Goal: Information Seeking & Learning: Learn about a topic

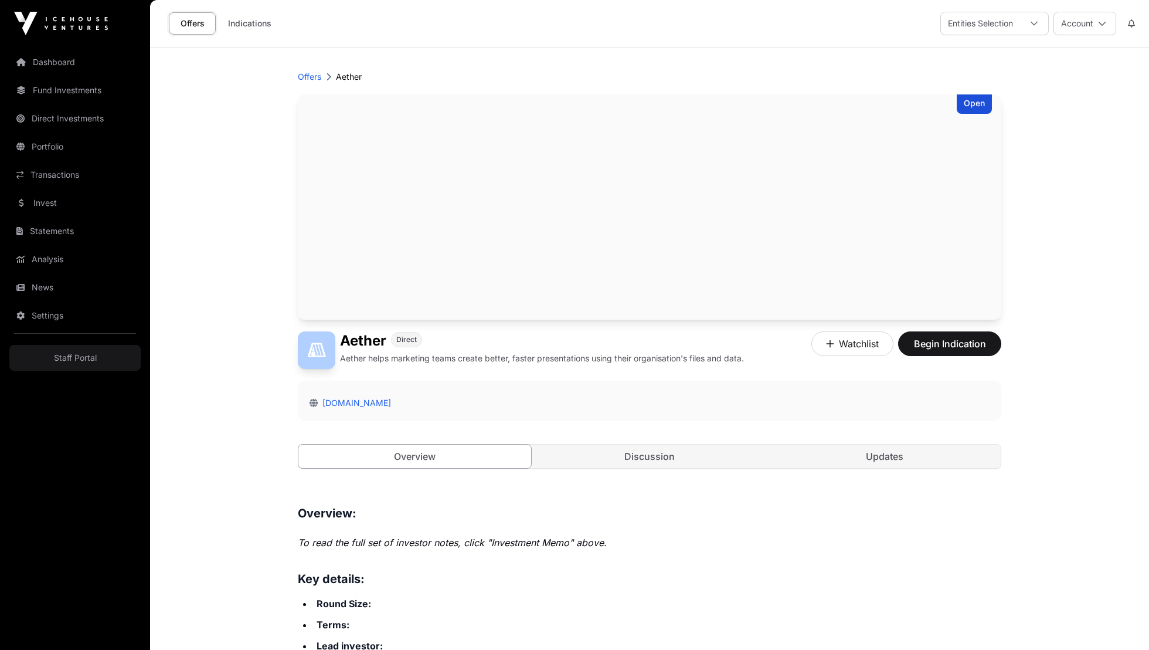
drag, startPoint x: 480, startPoint y: 355, endPoint x: 722, endPoint y: 363, distance: 241.7
click at [722, 363] on p "Aether helps marketing teams create better, faster presentations using their or…" at bounding box center [542, 358] width 404 height 12
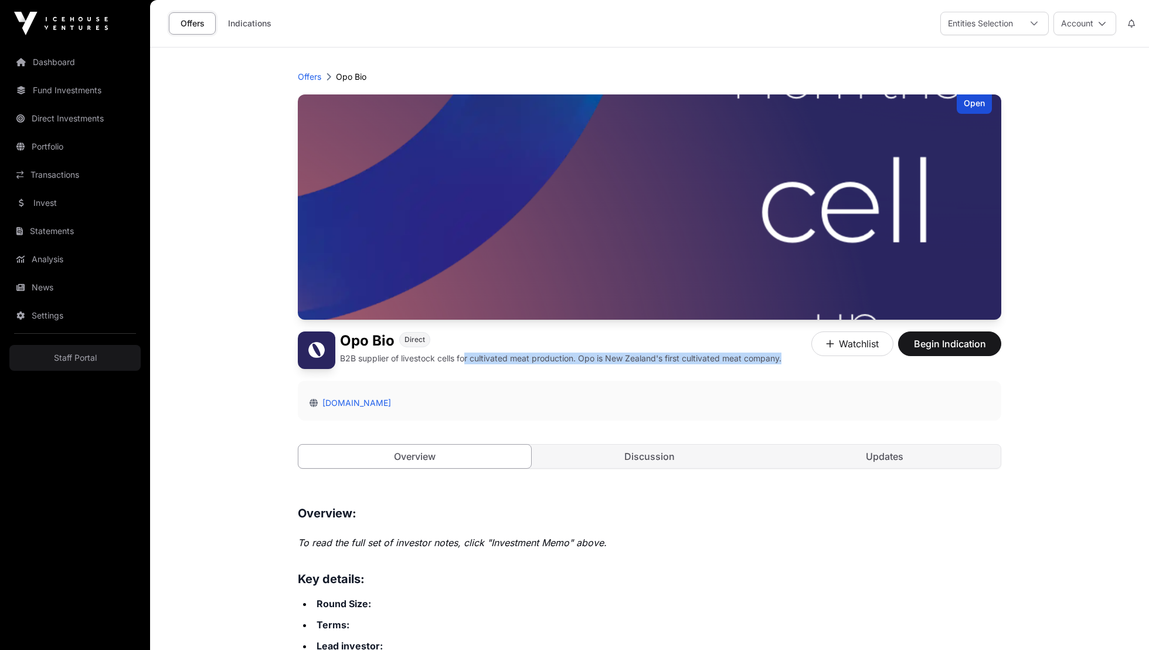
drag, startPoint x: 467, startPoint y: 358, endPoint x: 619, endPoint y: 364, distance: 152.0
click at [619, 364] on div "Opo Bio Direct B2B supplier of livestock cells for cultivated meat production. …" at bounding box center [540, 350] width 484 height 38
drag, startPoint x: 579, startPoint y: 360, endPoint x: 715, endPoint y: 358, distance: 136.1
click at [715, 358] on p "B2B supplier of livestock cells for cultivated meat production. Opo is New Zeal…" at bounding box center [561, 358] width 442 height 12
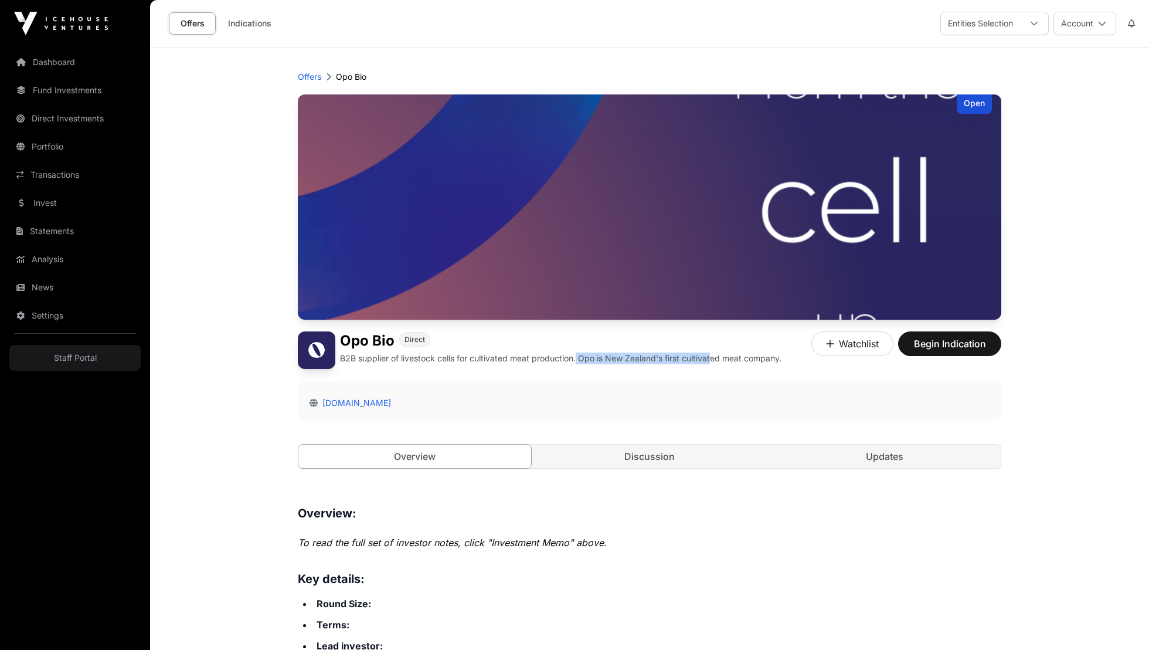
click at [734, 361] on p "B2B supplier of livestock cells for cultivated meat production. Opo is New Zeal…" at bounding box center [561, 358] width 442 height 12
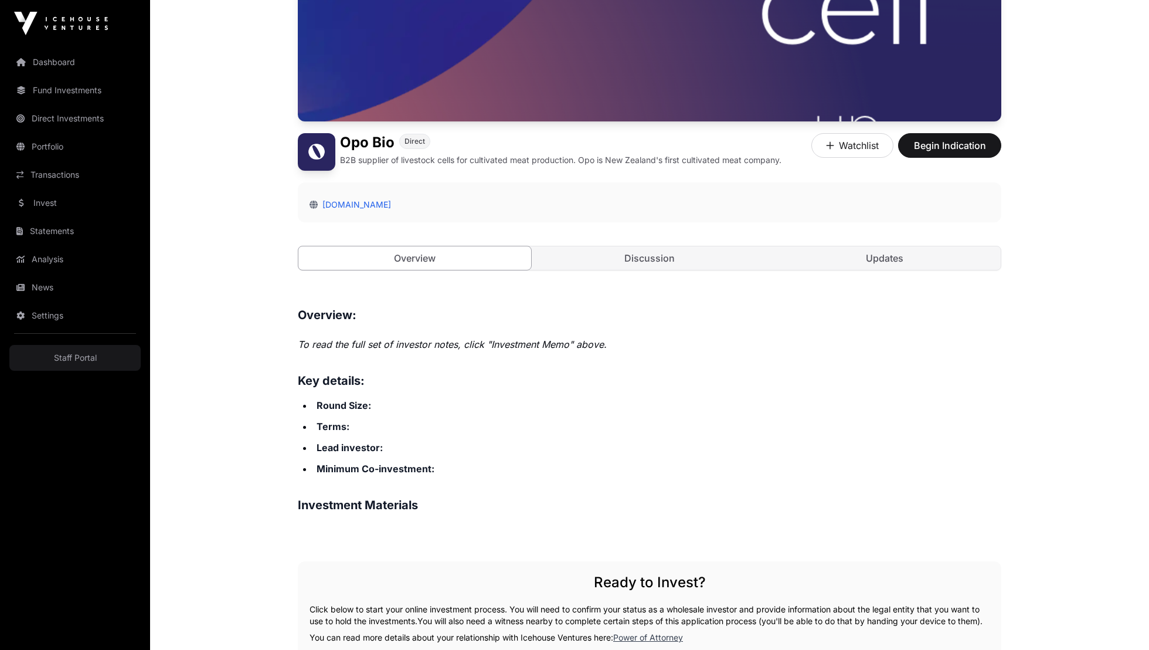
scroll to position [203, 0]
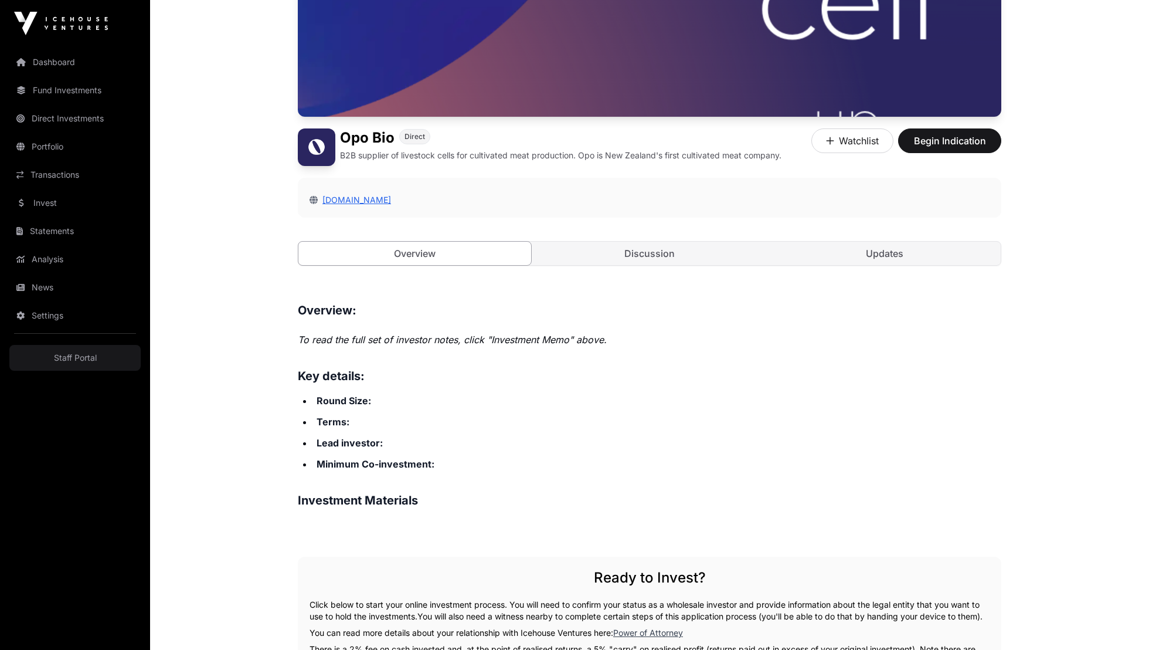
click at [354, 192] on div "opobio.com" at bounding box center [650, 198] width 704 height 40
click at [353, 195] on link "opobio.com" at bounding box center [354, 200] width 73 height 10
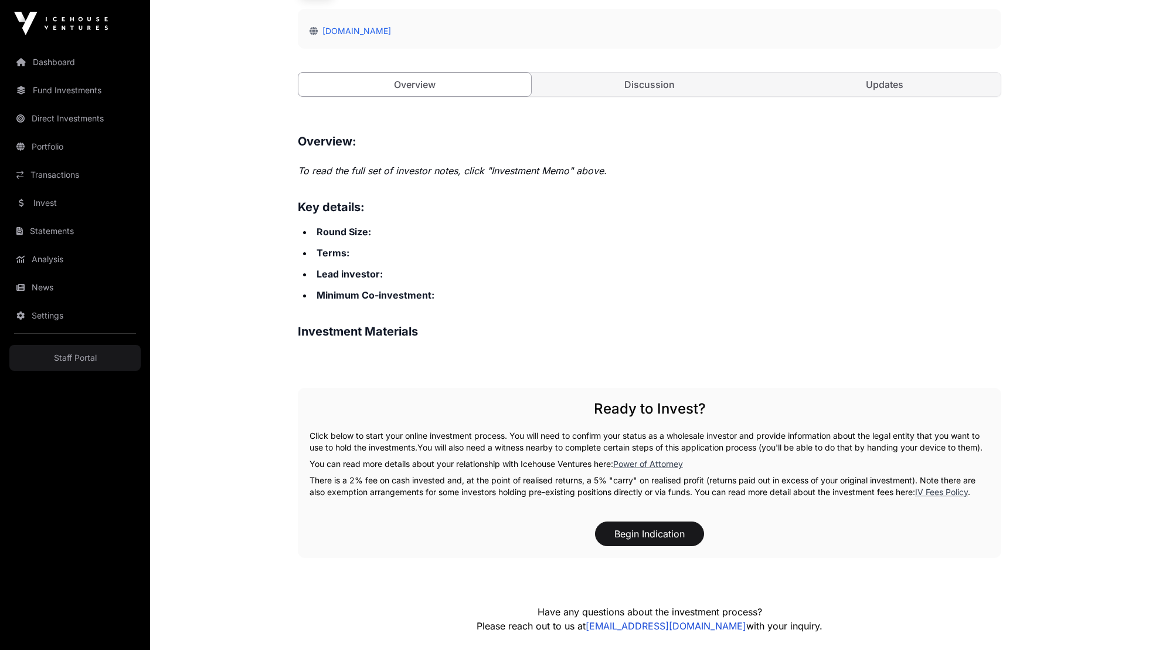
scroll to position [409, 0]
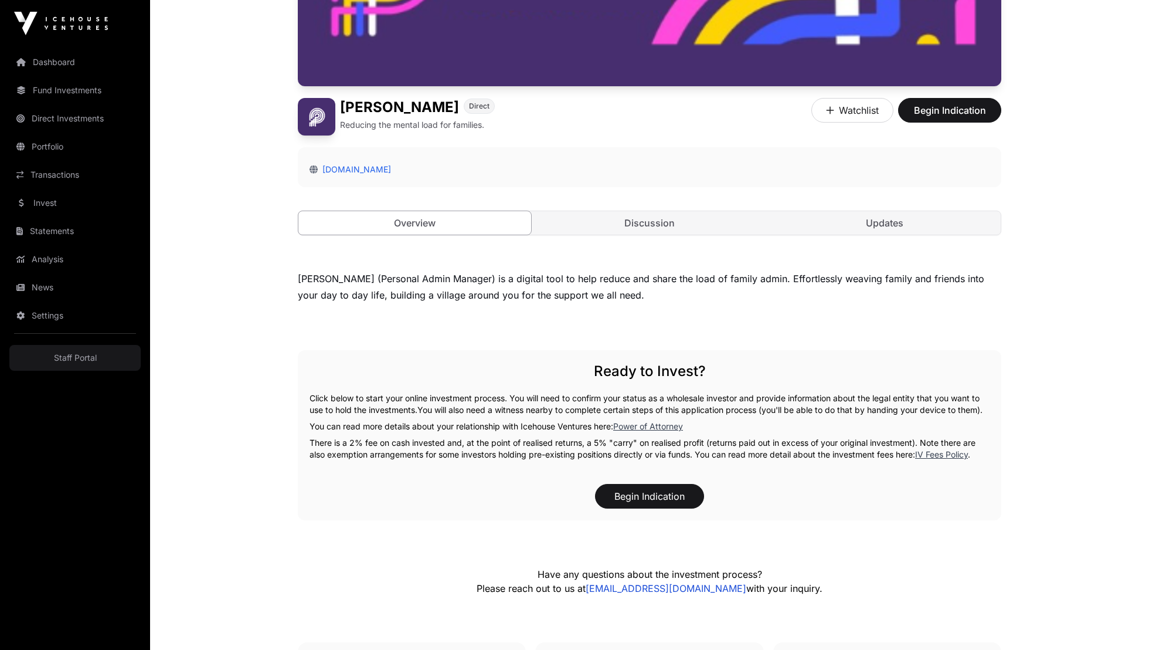
scroll to position [243, 0]
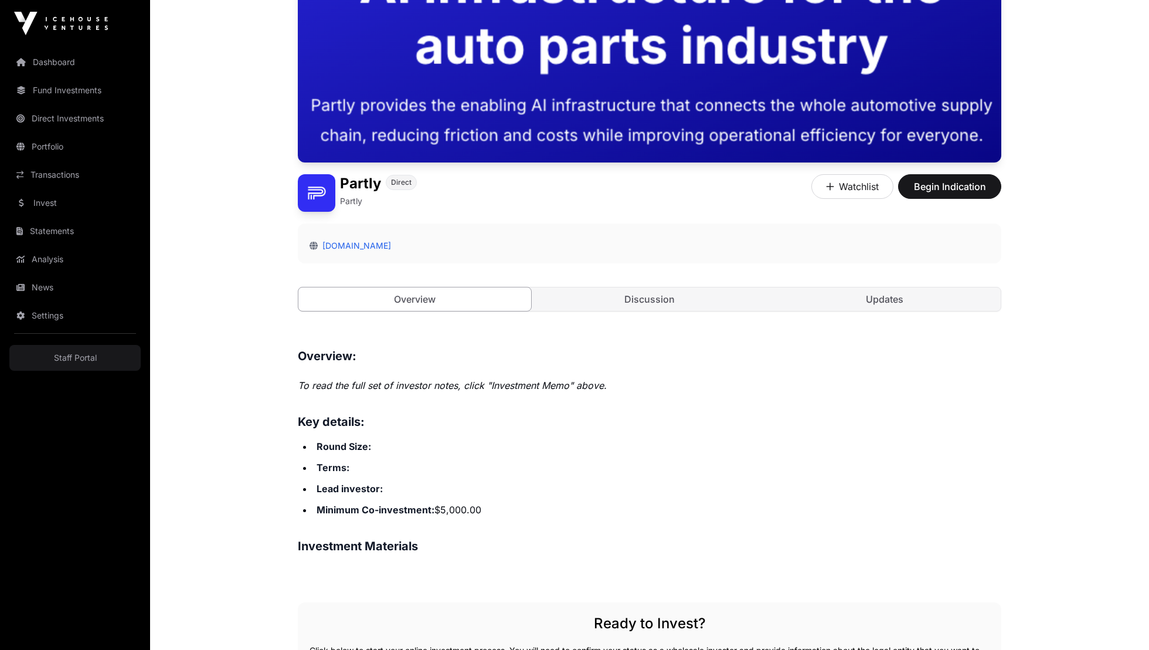
scroll to position [165, 0]
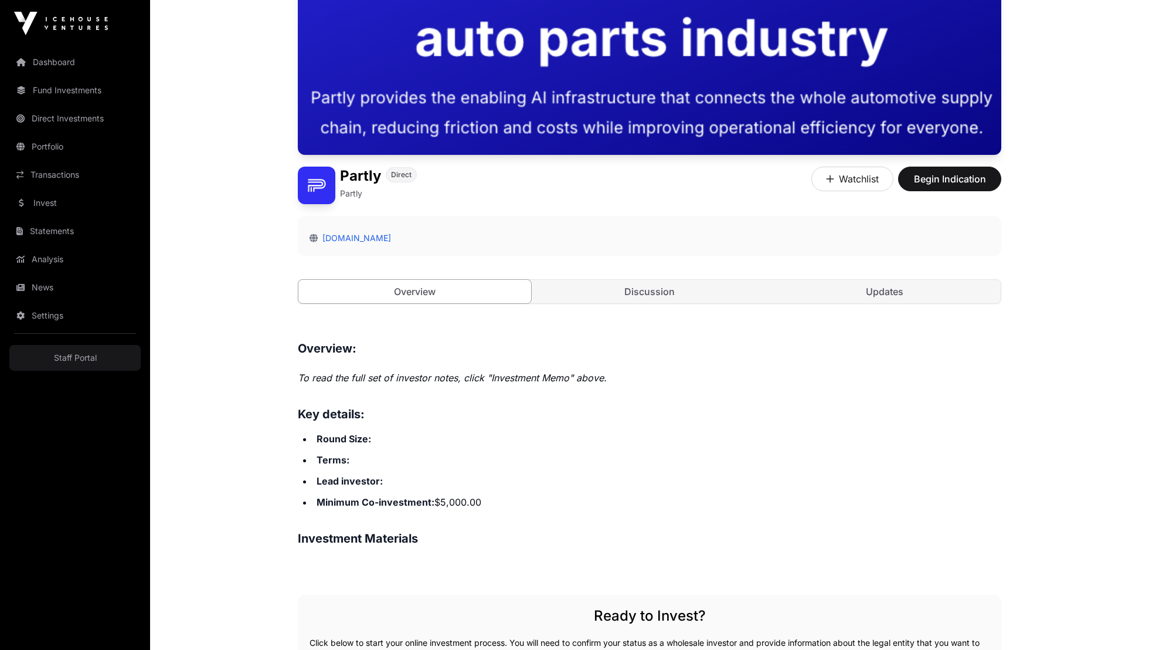
drag, startPoint x: 346, startPoint y: 241, endPoint x: 335, endPoint y: 248, distance: 12.7
click at [346, 241] on link "[DOMAIN_NAME]" at bounding box center [354, 238] width 73 height 10
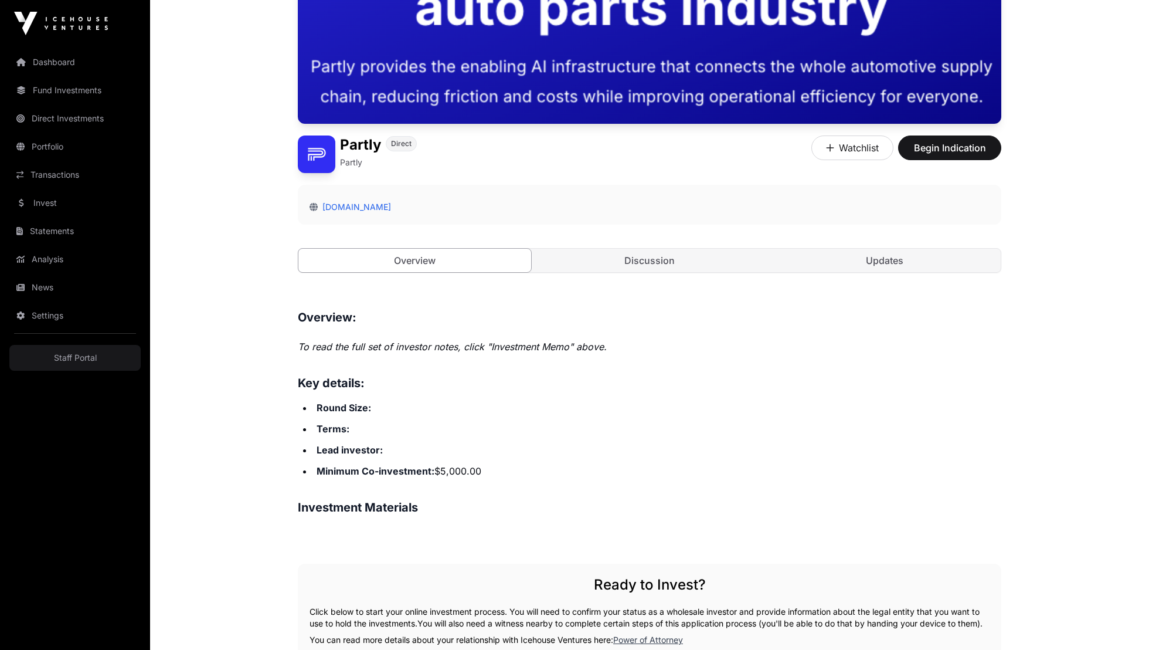
scroll to position [197, 0]
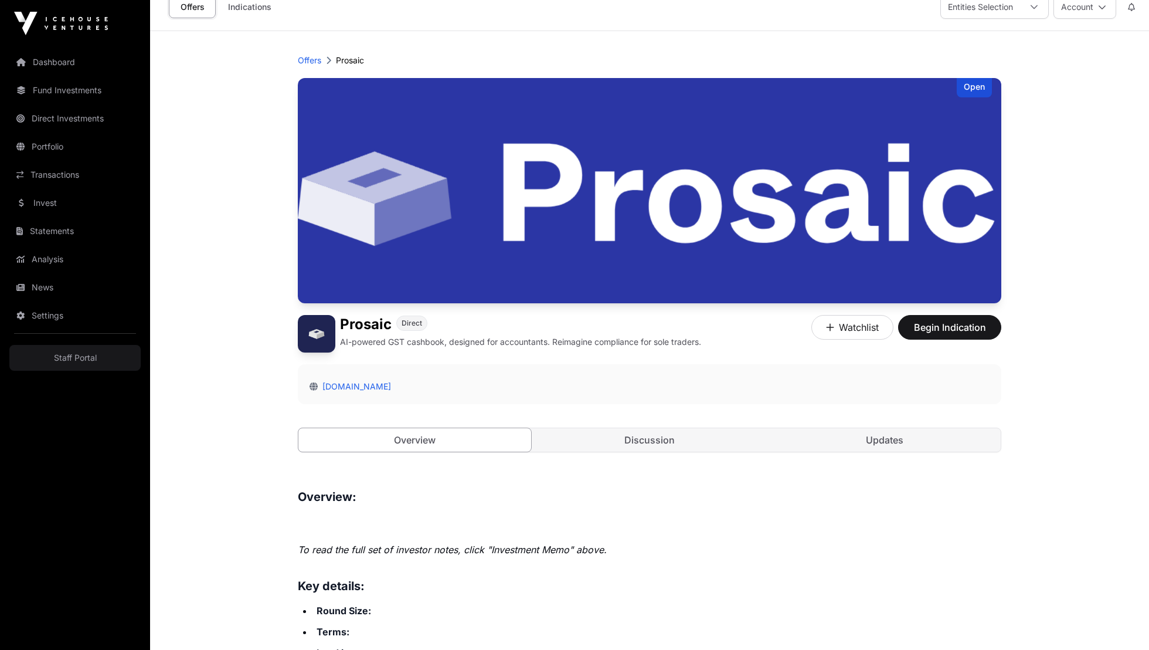
scroll to position [27, 0]
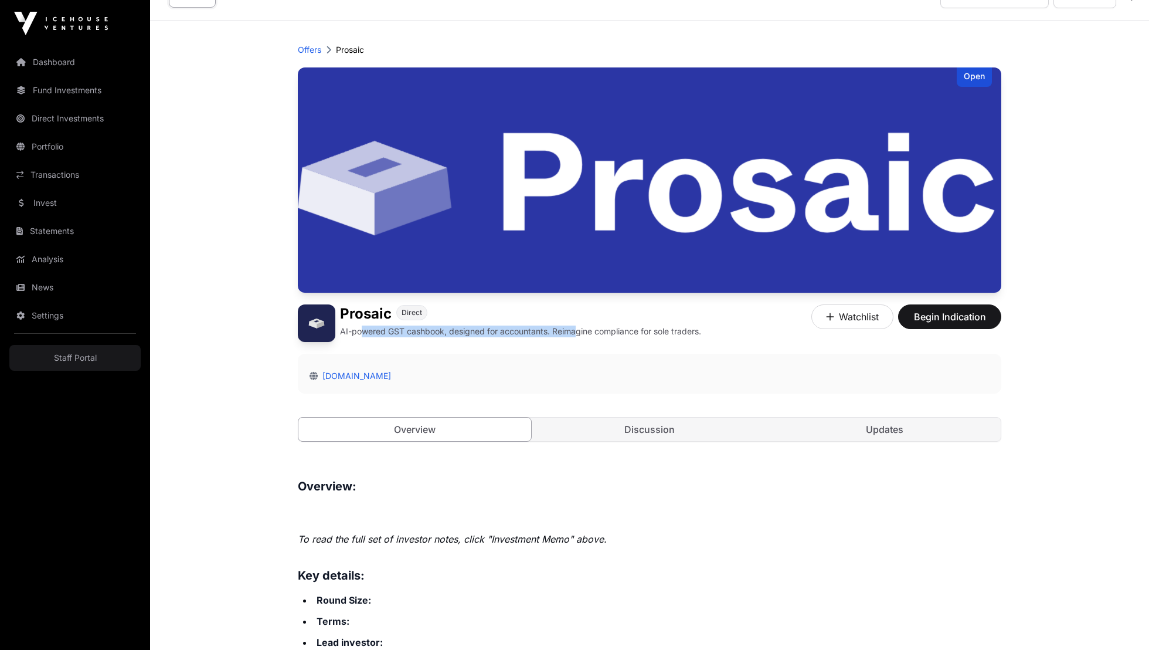
drag, startPoint x: 512, startPoint y: 330, endPoint x: 577, endPoint y: 330, distance: 65.1
click at [577, 330] on p "AI-powered GST cashbook, designed for accountants. Reimagine compliance for sol…" at bounding box center [520, 331] width 361 height 12
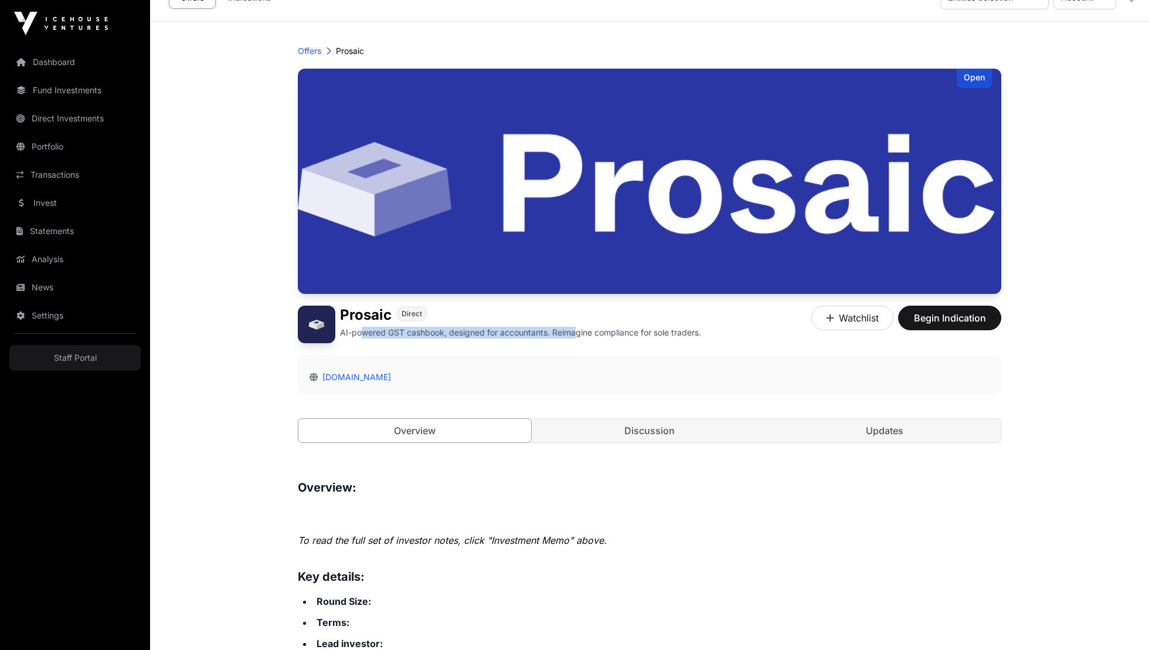
scroll to position [23, 0]
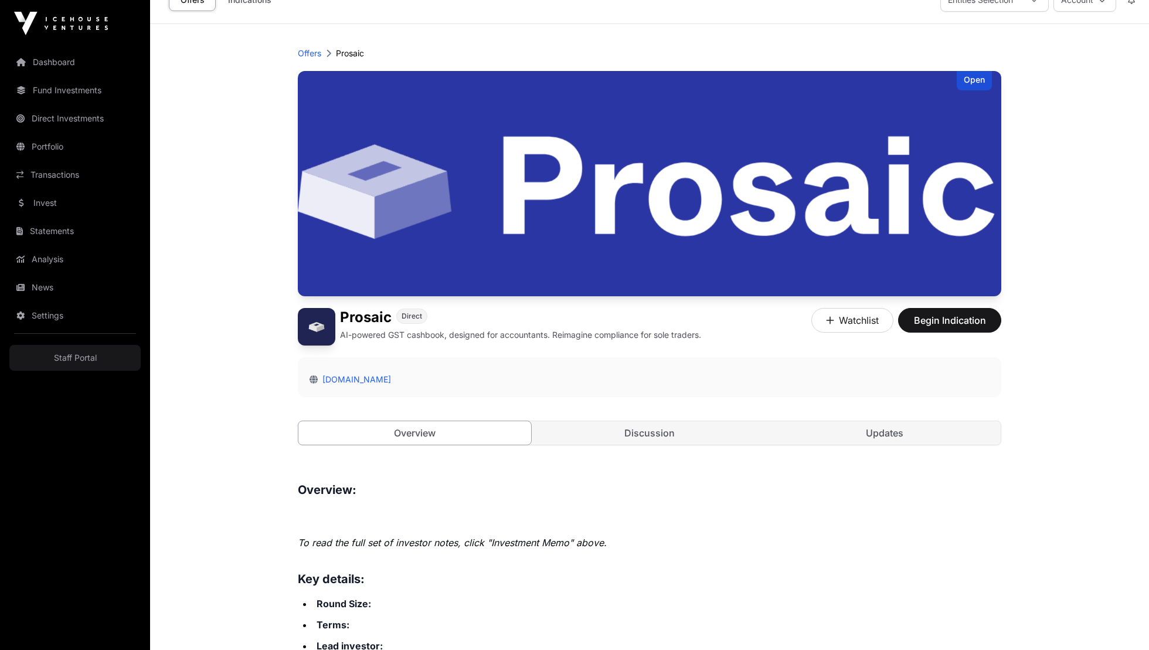
click at [598, 330] on p "AI-powered GST cashbook, designed for accountants. Reimagine compliance for sol…" at bounding box center [520, 335] width 361 height 12
drag, startPoint x: 522, startPoint y: 337, endPoint x: 741, endPoint y: 335, distance: 218.7
click at [741, 335] on div "Prosaic Direct AI-powered GST cashbook, designed for accountants. Reimagine com…" at bounding box center [650, 327] width 704 height 38
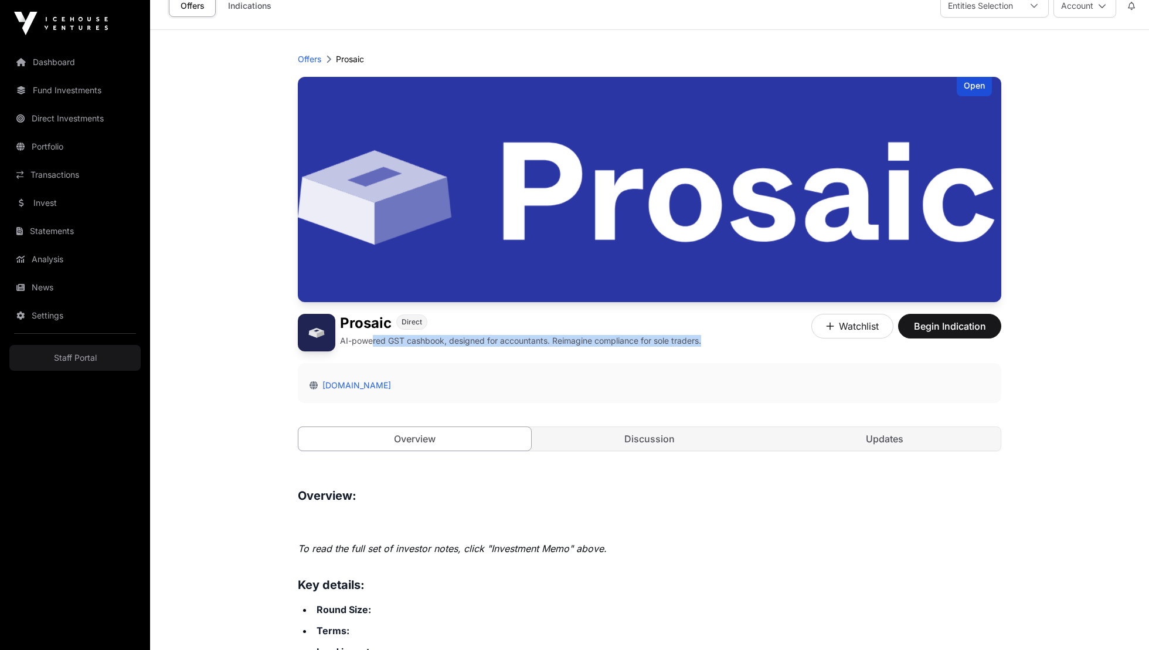
drag, startPoint x: 699, startPoint y: 338, endPoint x: 355, endPoint y: 335, distance: 344.2
click at [371, 335] on div "Prosaic Direct AI-powered GST cashbook, designed for accountants. Reimagine com…" at bounding box center [650, 333] width 704 height 38
click at [341, 337] on p "AI-powered GST cashbook, designed for accountants. Reimagine compliance for sol…" at bounding box center [520, 341] width 361 height 12
drag, startPoint x: 341, startPoint y: 337, endPoint x: 678, endPoint y: 328, distance: 337.3
click at [678, 327] on div "Prosaic Direct AI-powered GST cashbook, designed for accountants. Reimagine com…" at bounding box center [520, 330] width 361 height 33
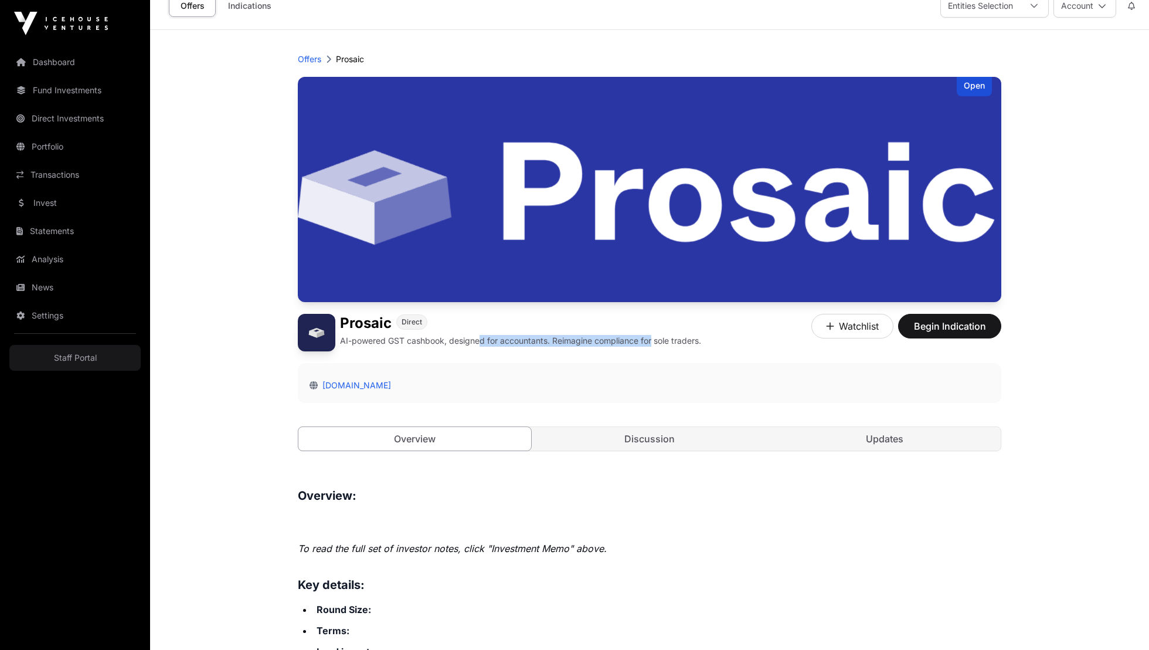
drag, startPoint x: 492, startPoint y: 337, endPoint x: 482, endPoint y: 338, distance: 10.0
click at [482, 338] on p "AI-powered GST cashbook, designed for accountants. Reimagine compliance for sol…" at bounding box center [520, 341] width 361 height 12
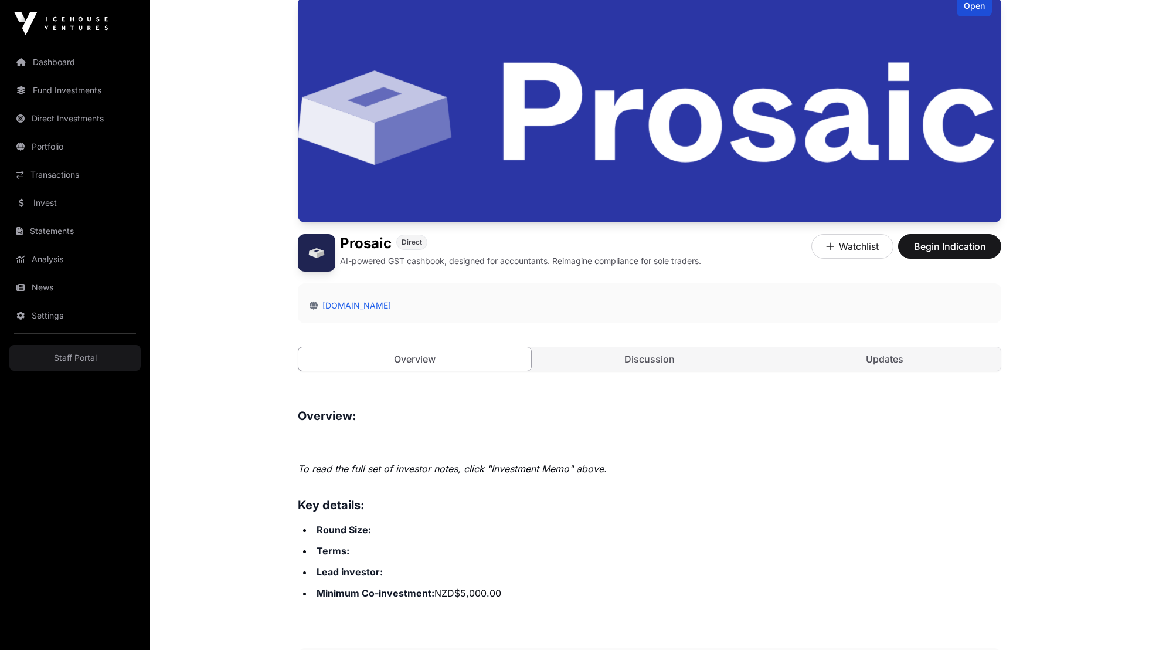
scroll to position [0, 0]
